Goal: Information Seeking & Learning: Learn about a topic

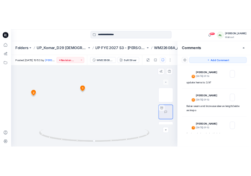
scroll to position [17, 0]
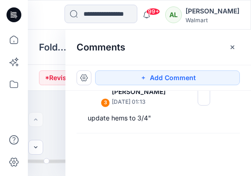
click at [150, 40] on div "Comments" at bounding box center [157, 47] width 185 height 35
drag, startPoint x: 118, startPoint y: 173, endPoint x: 107, endPoint y: 174, distance: 11.6
click at [113, 173] on div "Add Comment 3 [PERSON_NAME] [DATE] 01:13 update hems to 3/4" 2 [PERSON_NAME] [D…" at bounding box center [157, 120] width 185 height 111
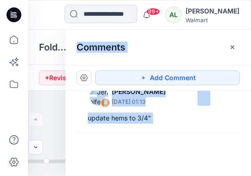
drag, startPoint x: 104, startPoint y: 175, endPoint x: 86, endPoint y: 178, distance: 18.3
click at [86, 176] on html "99+ Notifications [PERSON_NAME] shared NKLTS0003_NKLBS0002 in UP FYE 2027 S2 - …" at bounding box center [125, 88] width 251 height 176
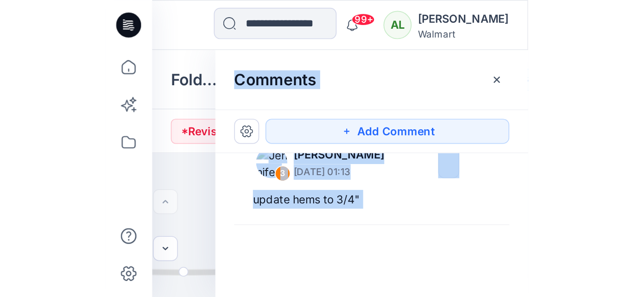
scroll to position [0, 0]
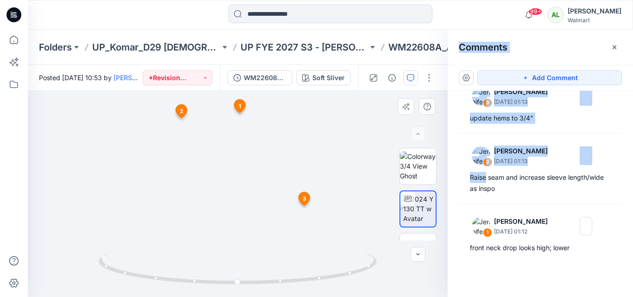
drag, startPoint x: 277, startPoint y: 235, endPoint x: 285, endPoint y: 179, distance: 57.1
click at [285, 179] on img at bounding box center [238, 75] width 621 height 445
click at [389, 166] on div "XLS BW RUL DXF" at bounding box center [417, 194] width 59 height 93
click at [286, 127] on img at bounding box center [238, 75] width 621 height 445
click at [323, 129] on img at bounding box center [240, 75] width 621 height 445
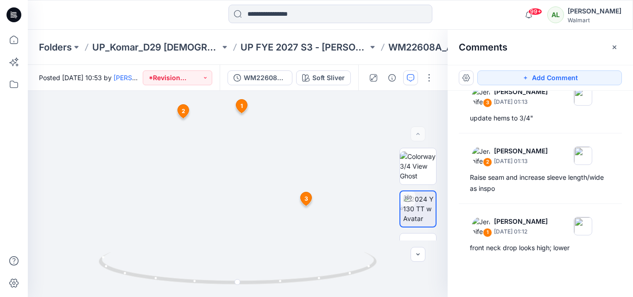
click at [573, 198] on div "3 [PERSON_NAME] [DATE] 01:13 update hems to 3/4" 2 [PERSON_NAME] [DATE] 01:13 R…" at bounding box center [540, 177] width 185 height 172
